Goal: Ask a question

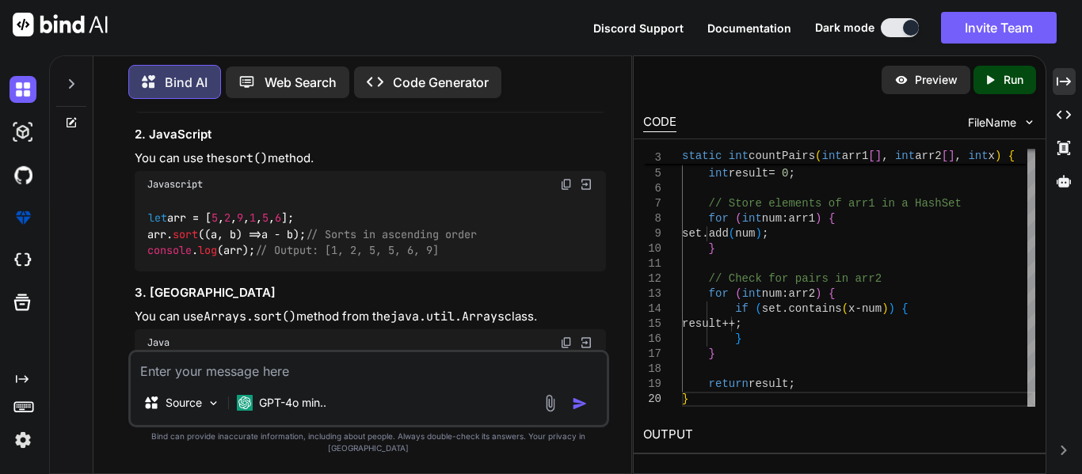
scroll to position [4248, 0]
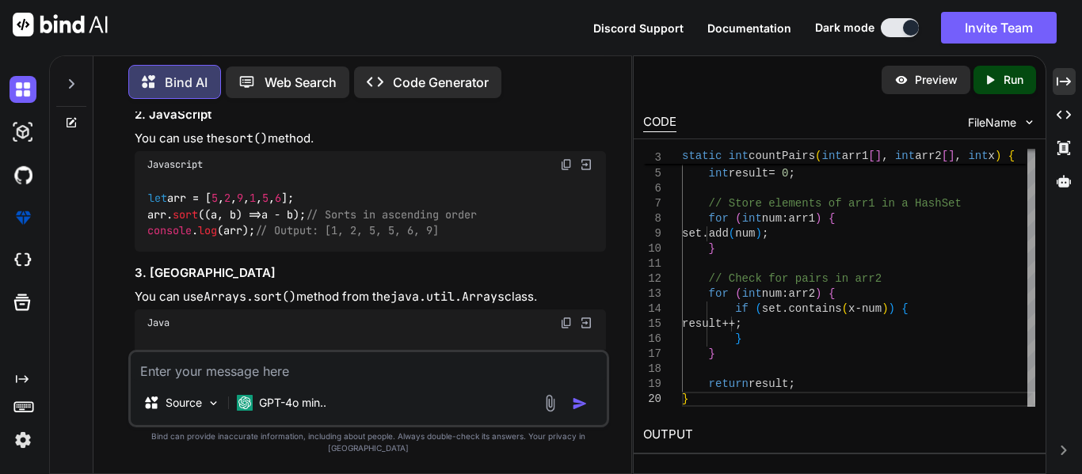
click at [470, 252] on div "let arr = [ 5 , 2 , 9 , 1 , 5 , 6 ]; arr. sort ( ( a, b ) => a - b); // Sorts i…" at bounding box center [370, 215] width 471 height 74
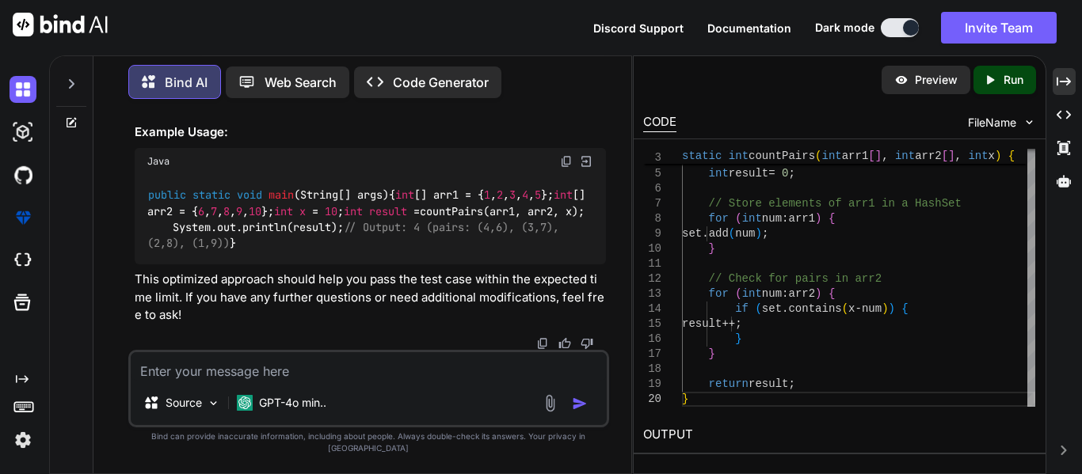
scroll to position [7330, 0]
click at [67, 78] on icon at bounding box center [71, 84] width 13 height 13
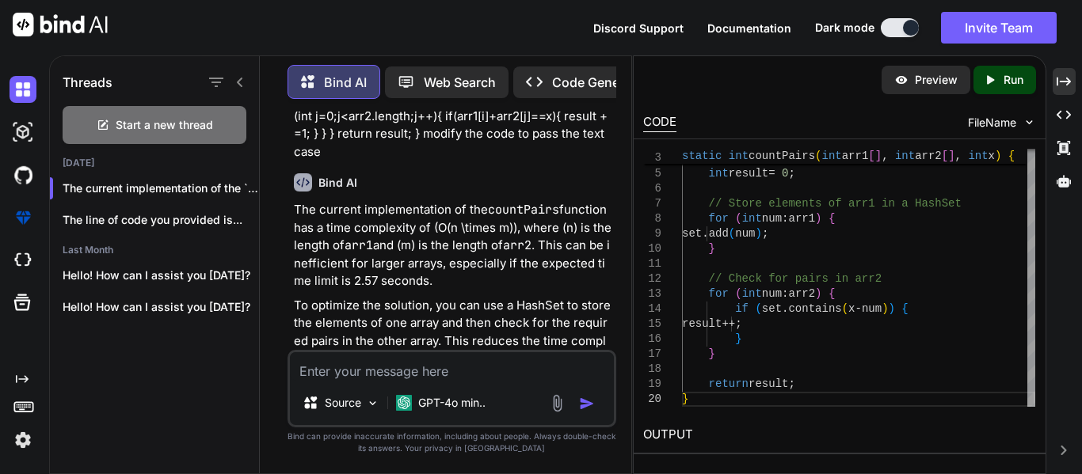
scroll to position [8686, 0]
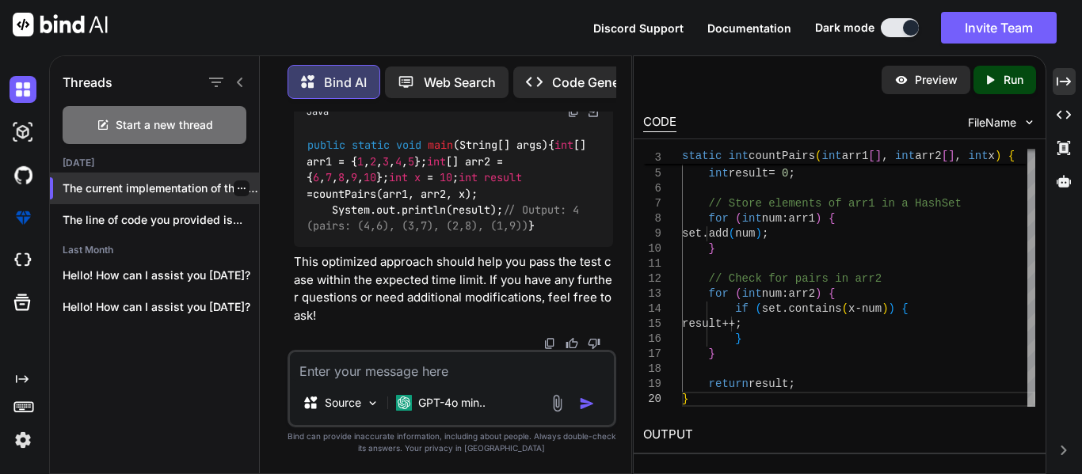
click at [124, 173] on div "The current implementation of the `count..." at bounding box center [154, 189] width 209 height 32
click at [164, 181] on p "The current implementation of the `count..." at bounding box center [161, 189] width 196 height 16
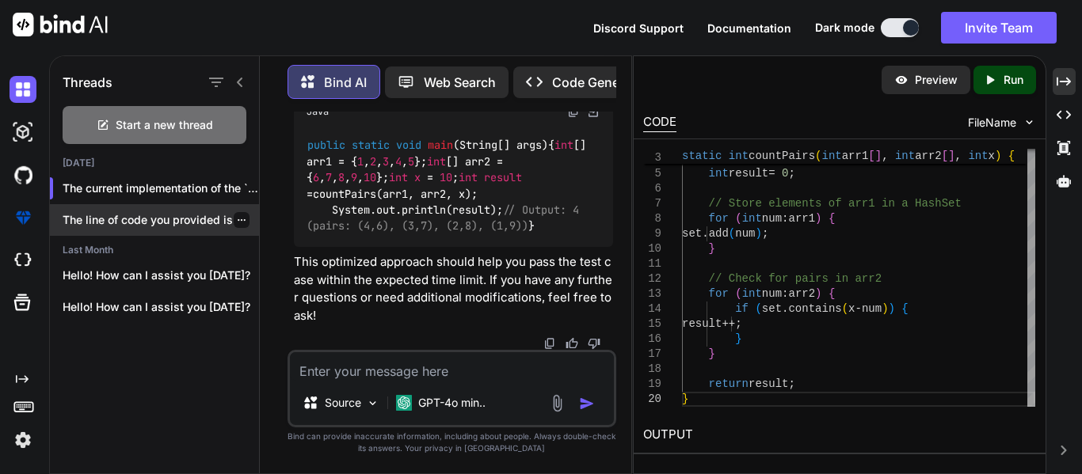
click at [195, 230] on div "The line of code you provided is..." at bounding box center [154, 220] width 209 height 32
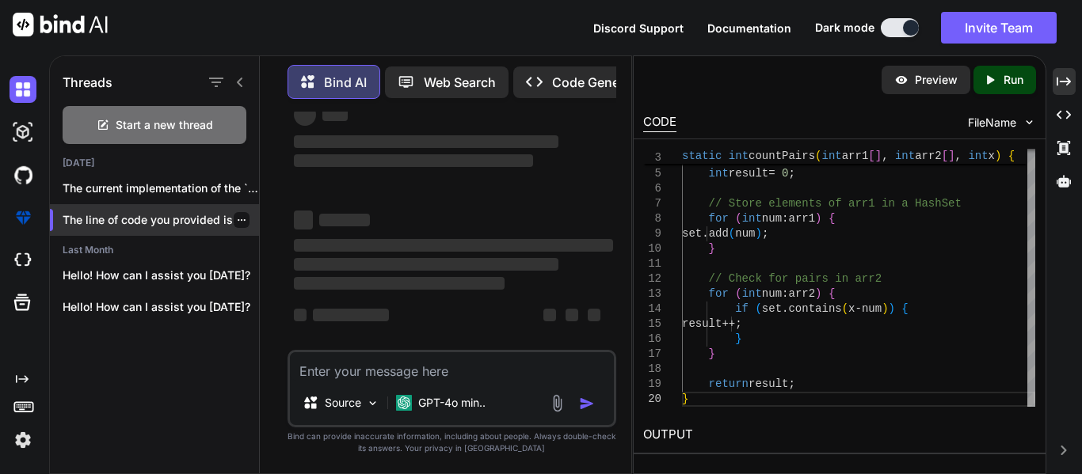
scroll to position [42, 0]
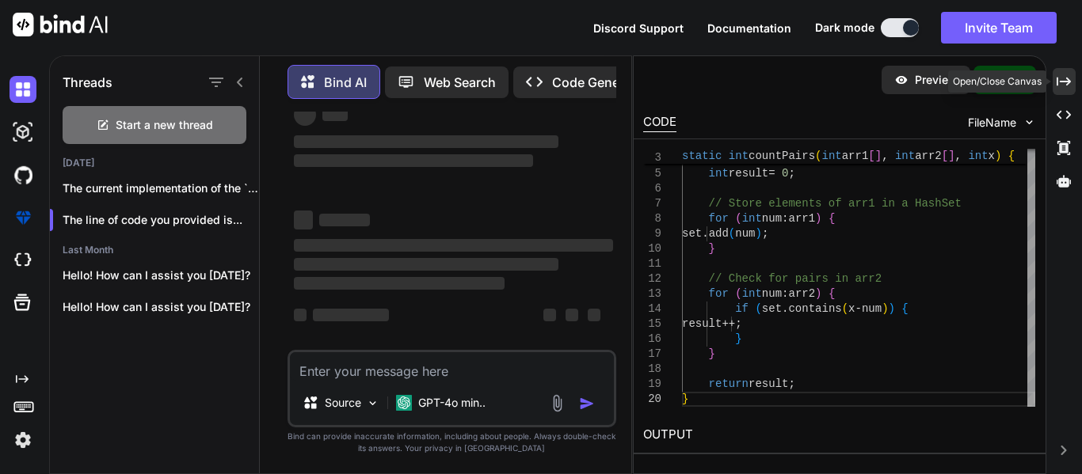
click at [1071, 76] on icon "Created with Pixso." at bounding box center [1063, 81] width 14 height 14
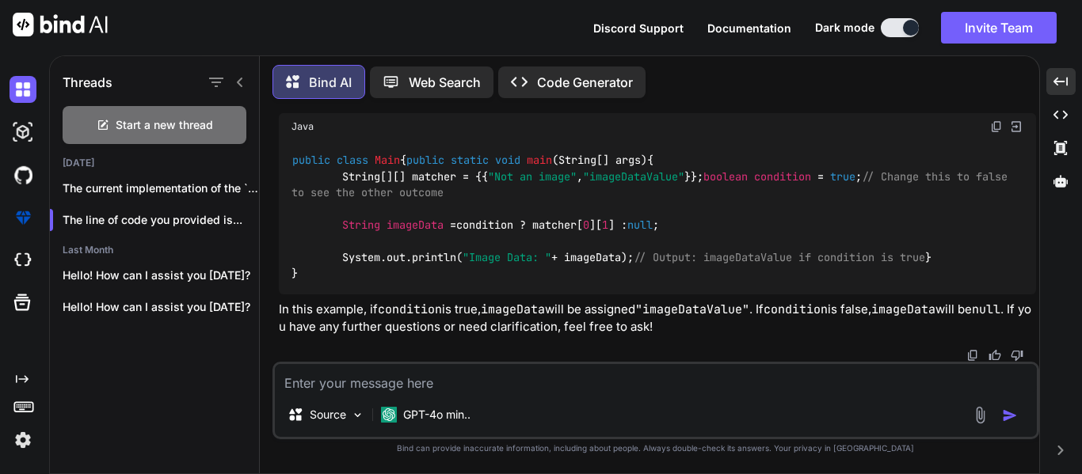
scroll to position [4025, 0]
click at [212, 191] on p "The current implementation of the `count..." at bounding box center [161, 189] width 196 height 16
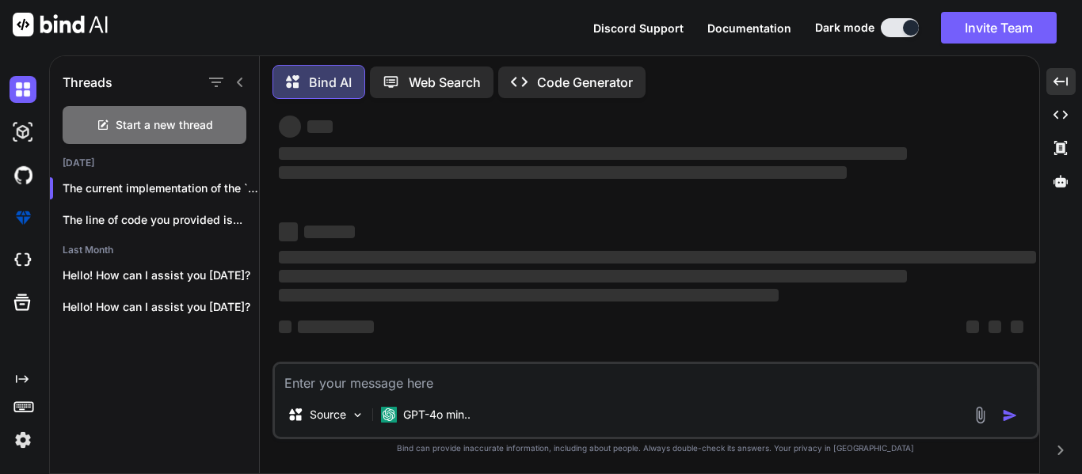
scroll to position [0, 0]
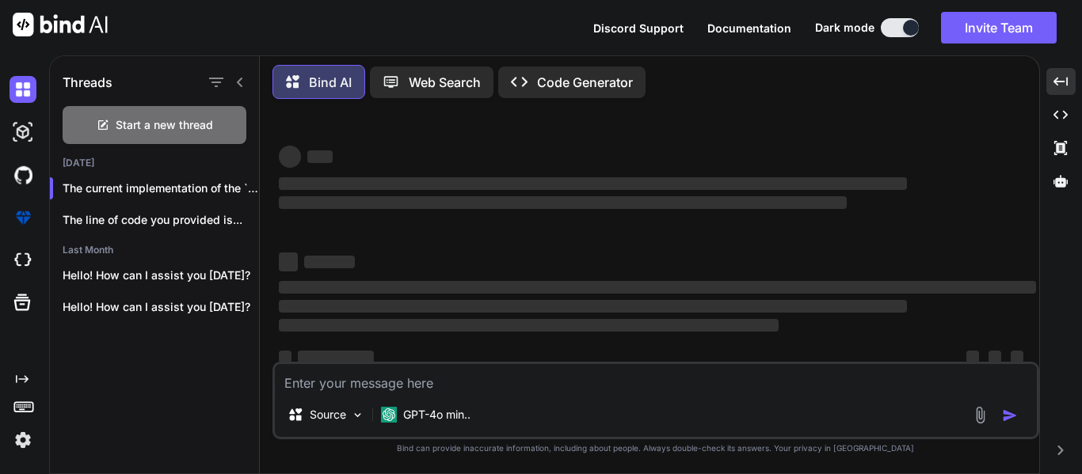
type textarea "x"
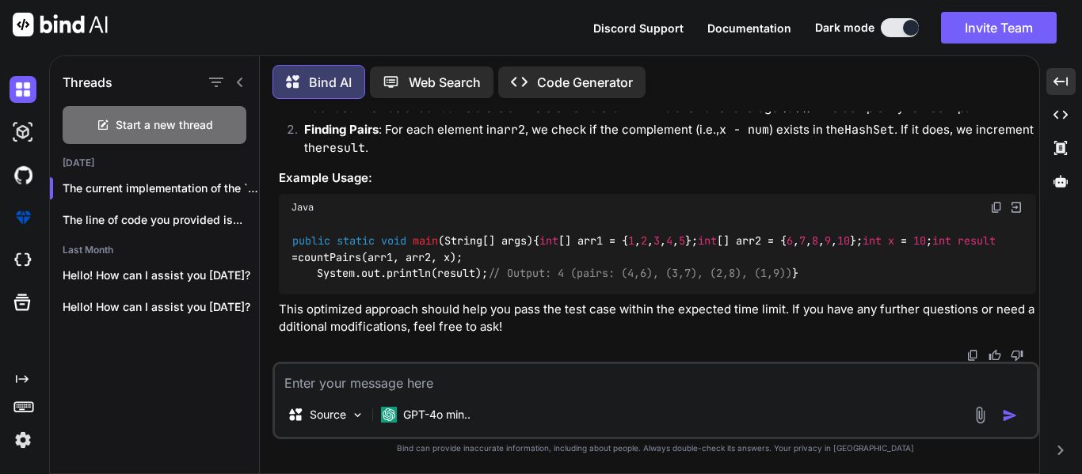
scroll to position [4315, 0]
